Goal: Check status

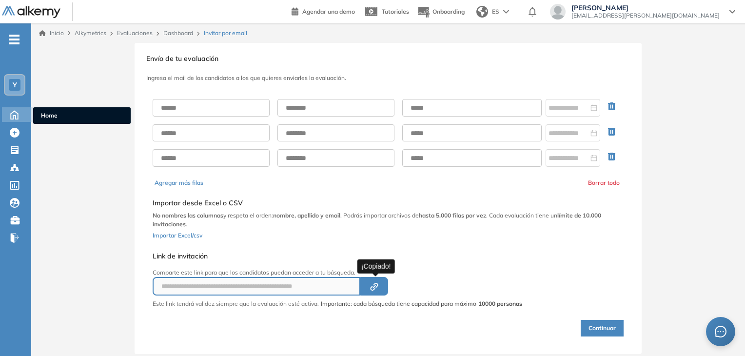
click at [19, 116] on icon at bounding box center [14, 114] width 17 height 12
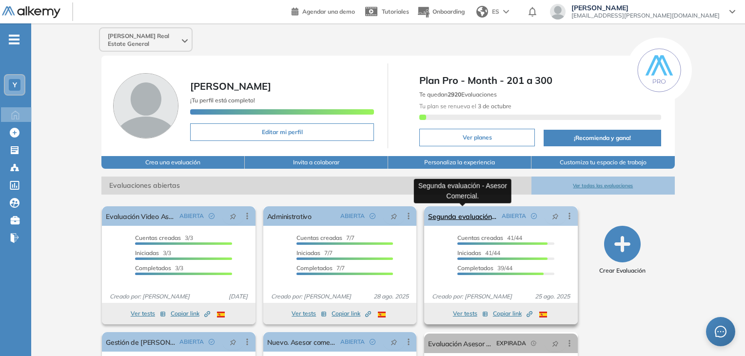
click at [462, 219] on link "Segunda evaluación - Asesor Comercial." at bounding box center [462, 215] width 69 height 19
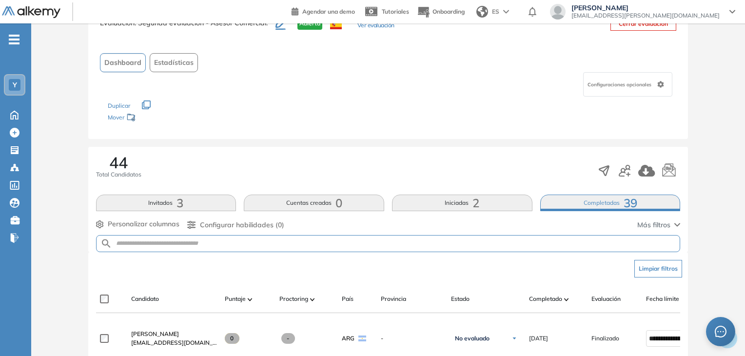
scroll to position [49, 0]
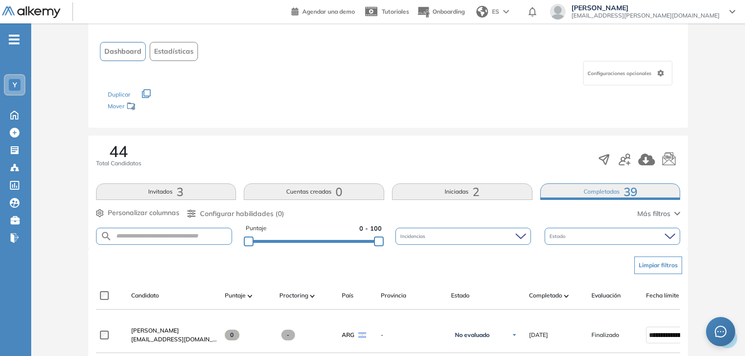
click at [483, 192] on button "Iniciadas 2" at bounding box center [462, 191] width 140 height 17
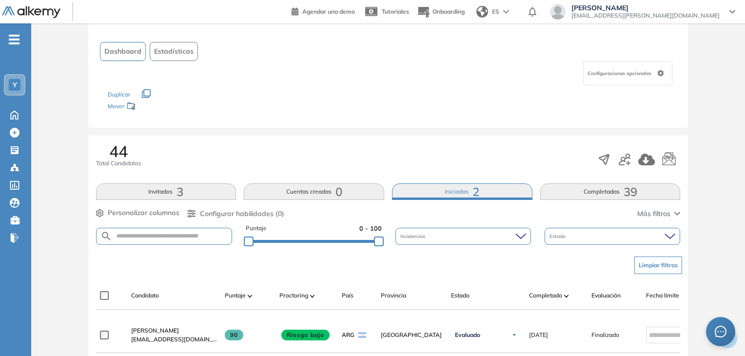
click at [610, 191] on button "Completadas 39" at bounding box center [610, 191] width 140 height 17
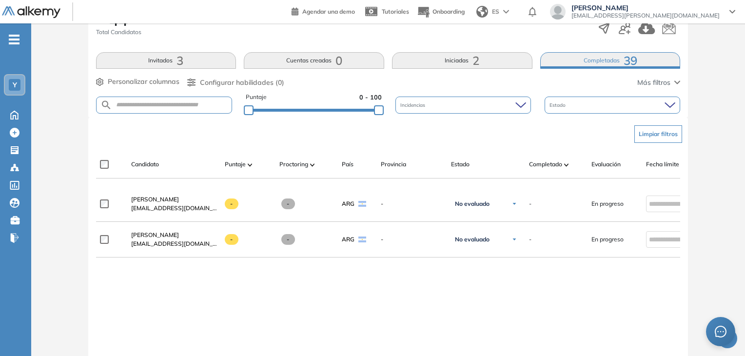
scroll to position [244, 0]
